Goal: Task Accomplishment & Management: Use online tool/utility

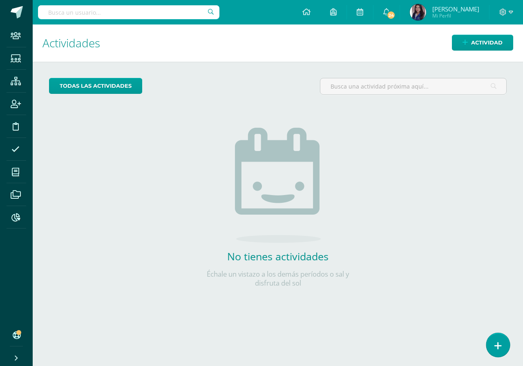
click at [497, 339] on link at bounding box center [497, 345] width 23 height 24
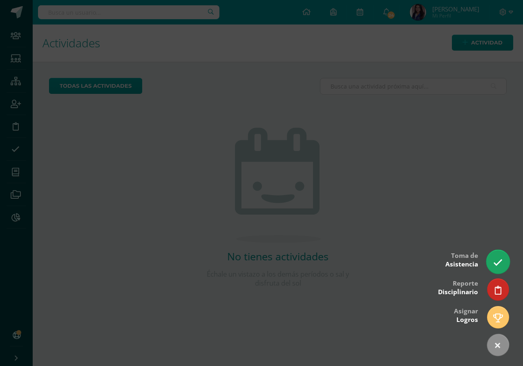
click at [492, 261] on link at bounding box center [497, 262] width 23 height 24
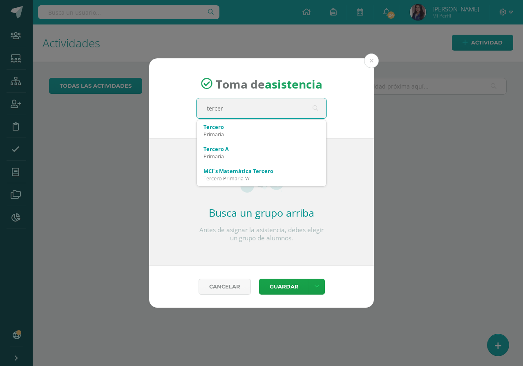
type input "tercero"
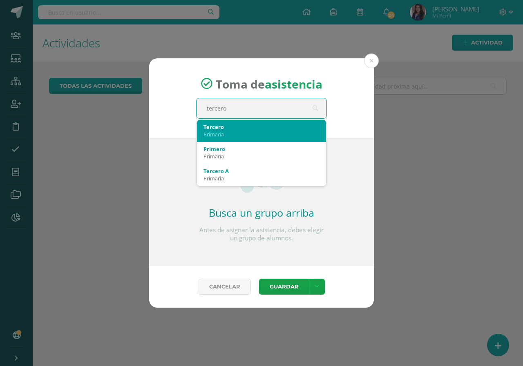
click at [251, 132] on div "Primaria" at bounding box center [261, 134] width 116 height 7
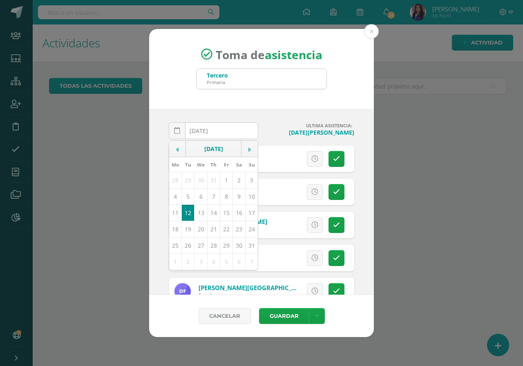
click at [292, 114] on div "2025-08-12 August, 2025 Mo Tu We Th Fr Sa Su 28 29 30 31 1 2 3 4 5 6 7 8 9 10 1…" at bounding box center [261, 202] width 225 height 186
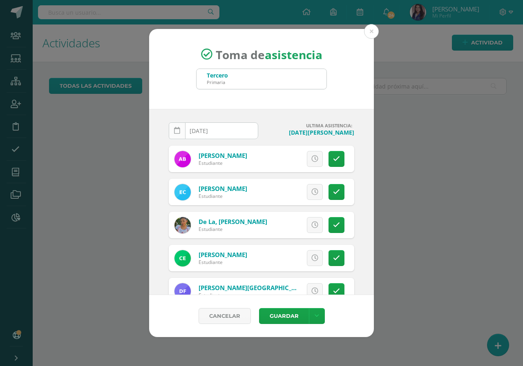
click at [173, 132] on link at bounding box center [177, 131] width 17 height 17
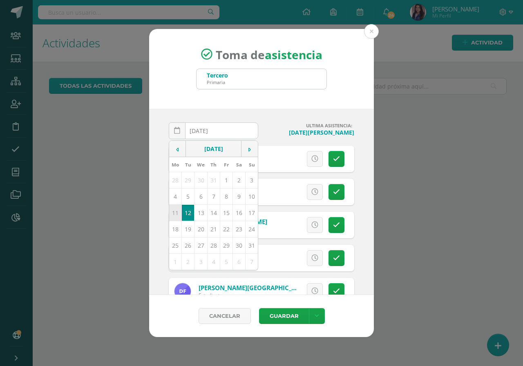
click at [175, 212] on td "11" at bounding box center [175, 213] width 13 height 16
type input "2025-08-11"
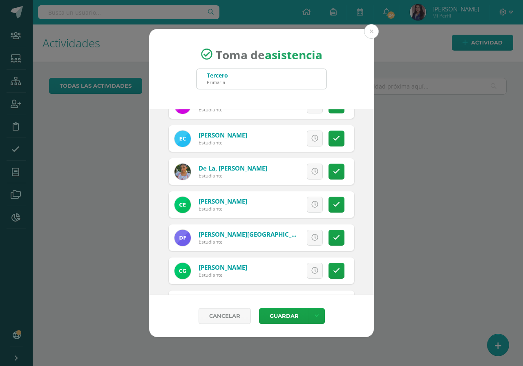
scroll to position [123, 0]
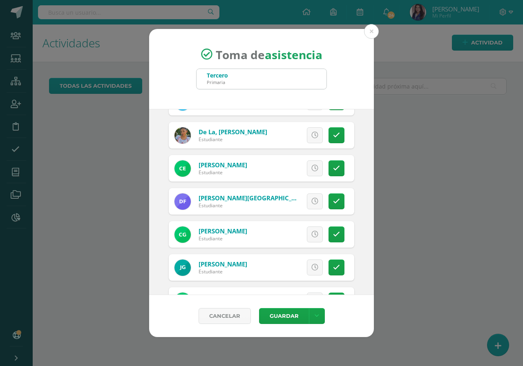
click at [323, 160] on div "Excusa Detalles sobre excusa: Añadir excusa a todas las inasistencias del día C…" at bounding box center [296, 168] width 118 height 27
click at [328, 161] on link at bounding box center [336, 169] width 16 height 16
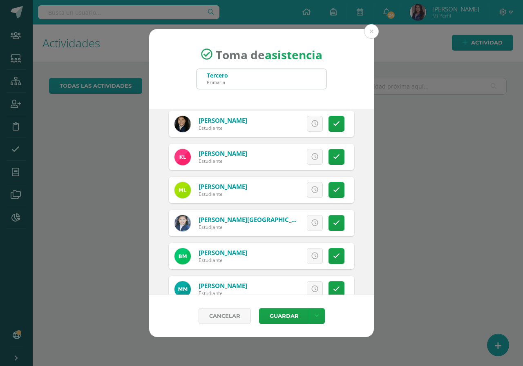
scroll to position [449, 0]
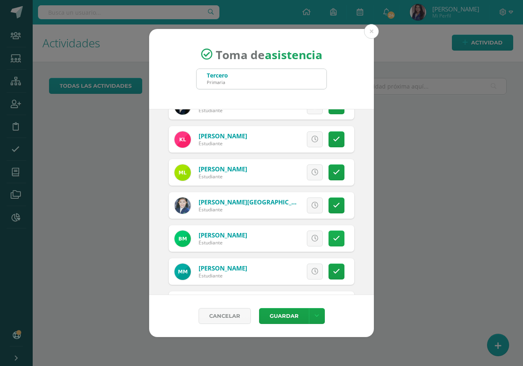
click at [333, 246] on link at bounding box center [336, 239] width 16 height 16
click at [293, 312] on button "Guardar" at bounding box center [284, 316] width 50 height 16
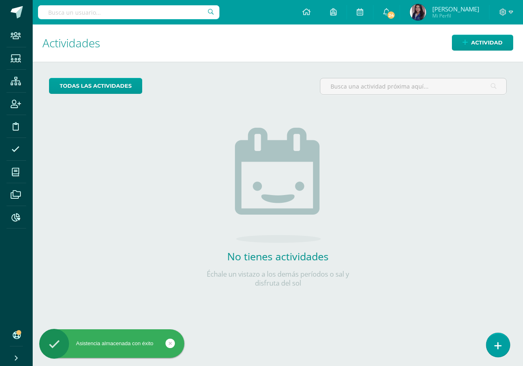
click at [505, 348] on link at bounding box center [497, 345] width 23 height 24
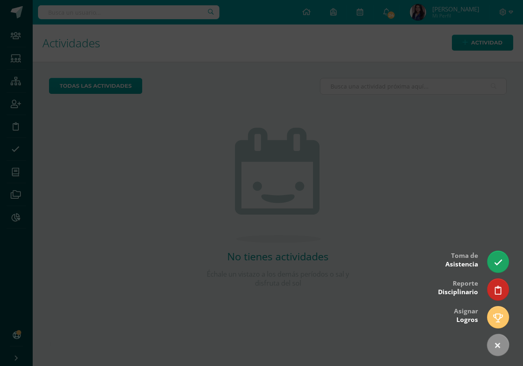
click at [233, 121] on div at bounding box center [261, 183] width 523 height 366
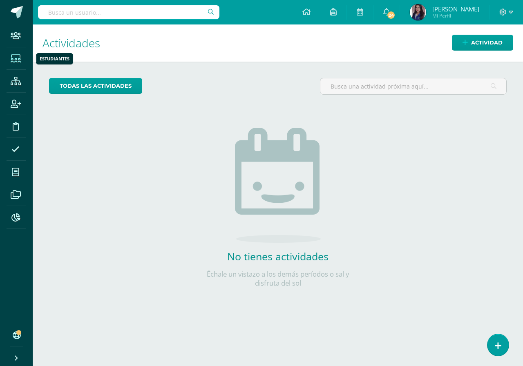
click at [16, 58] on icon at bounding box center [16, 59] width 10 height 8
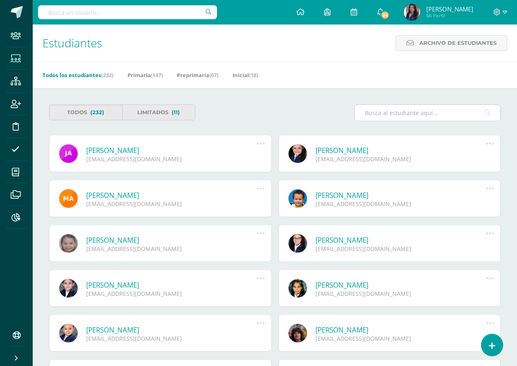
click at [402, 117] on input "text" at bounding box center [427, 113] width 145 height 16
click at [145, 75] on link "Primaria (147)" at bounding box center [144, 75] width 35 height 13
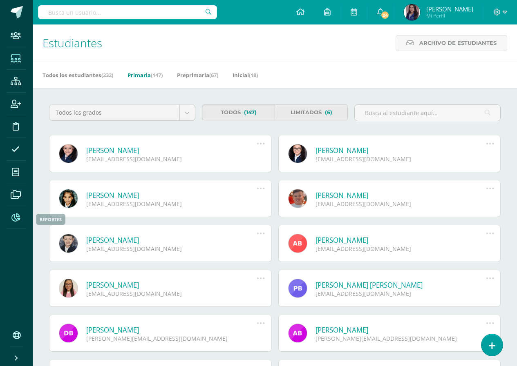
click at [14, 216] on icon at bounding box center [15, 218] width 9 height 8
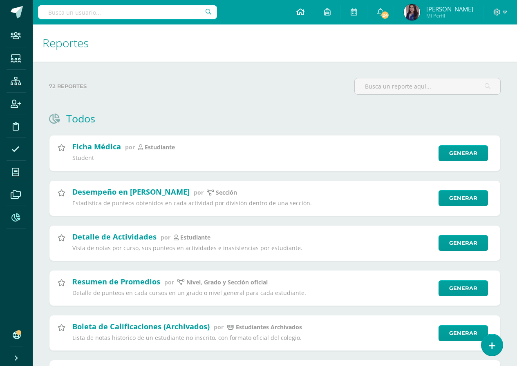
click at [301, 16] on span at bounding box center [300, 12] width 8 height 9
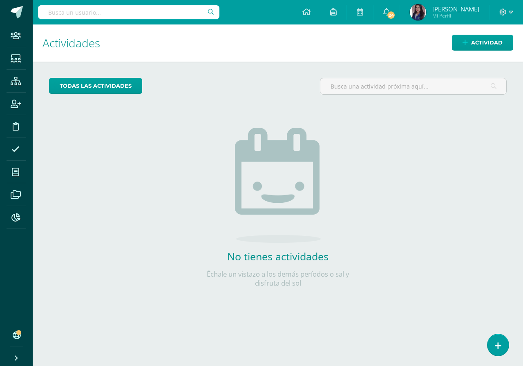
click at [500, 351] on link at bounding box center [497, 346] width 21 height 22
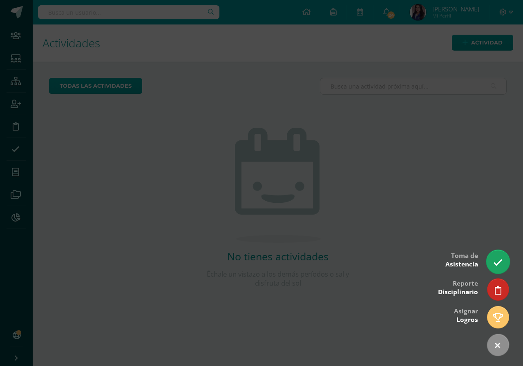
click at [493, 263] on icon at bounding box center [497, 262] width 9 height 9
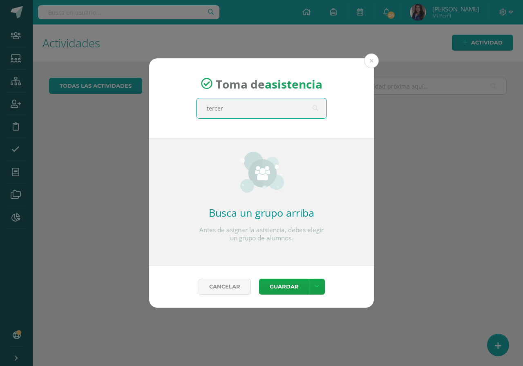
type input "tercero"
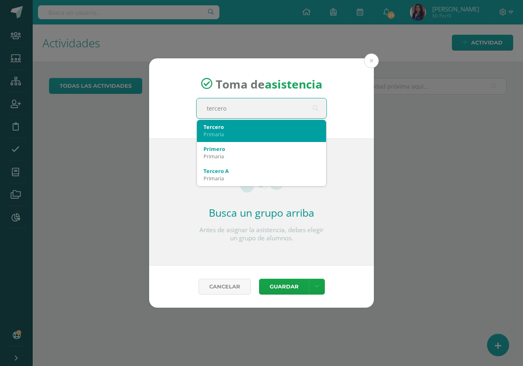
click at [232, 124] on div "Tercero" at bounding box center [261, 126] width 116 height 7
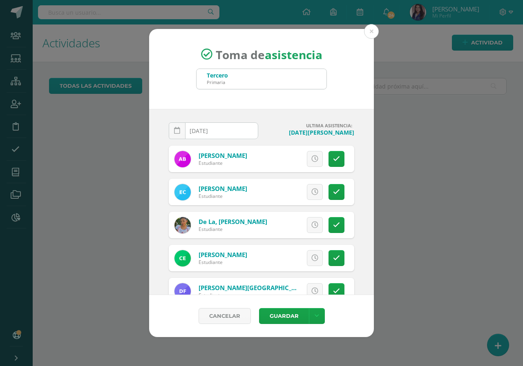
scroll to position [41, 0]
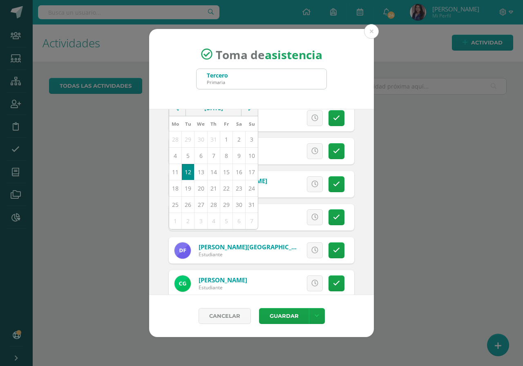
click at [477, 180] on div "Toma de asistencia Tercero Primaria tercero [DATE] August, 2025 Mo Tu We Th Fr …" at bounding box center [261, 183] width 516 height 309
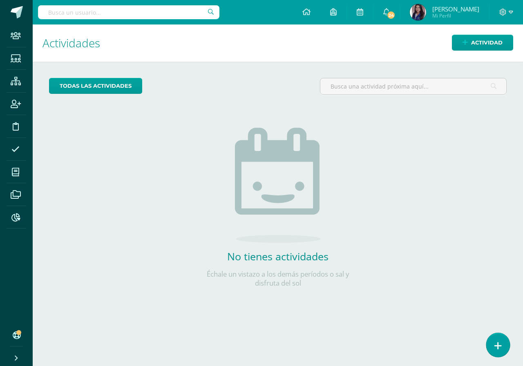
click at [504, 344] on link at bounding box center [497, 345] width 23 height 24
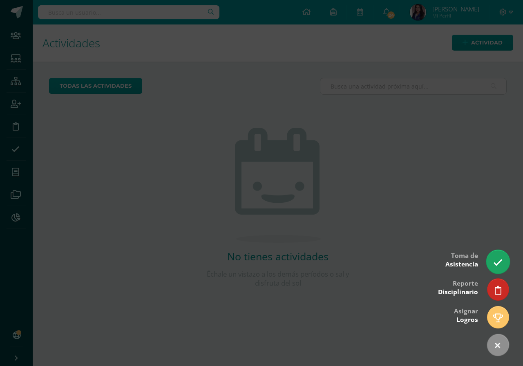
click at [498, 268] on link at bounding box center [497, 262] width 23 height 24
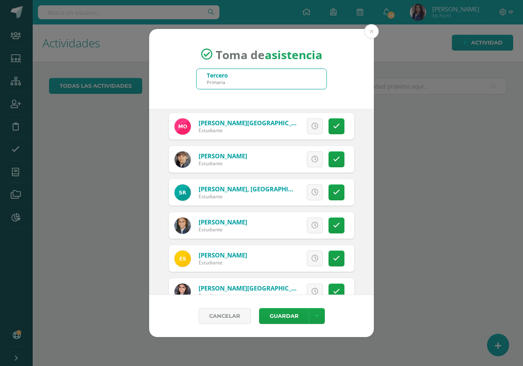
scroll to position [718, 0]
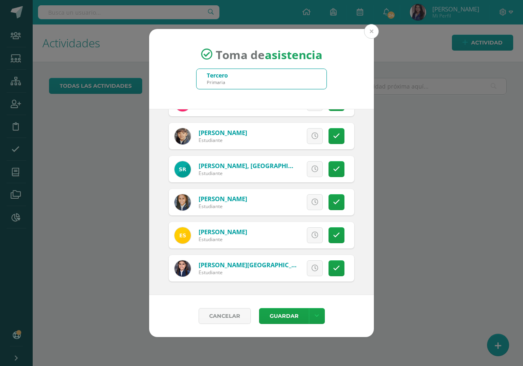
click at [374, 33] on button at bounding box center [371, 31] width 15 height 15
